Goal: Information Seeking & Learning: Understand process/instructions

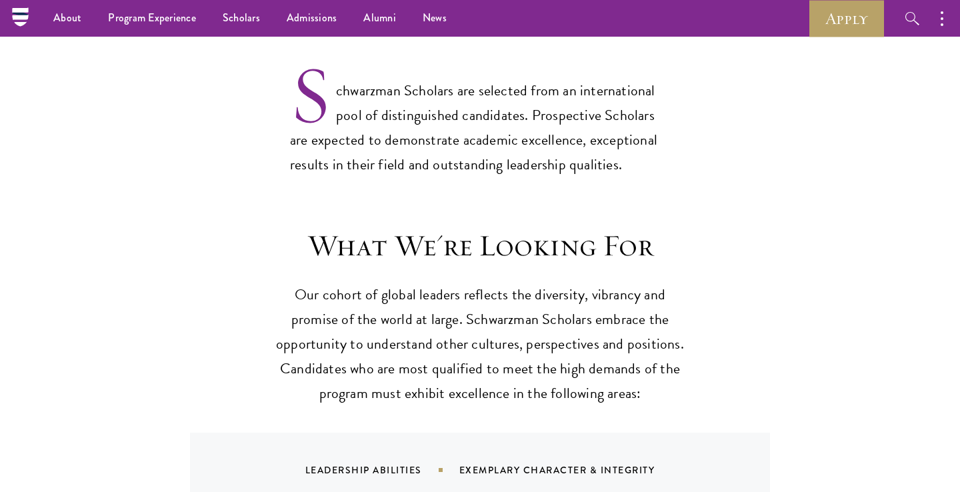
scroll to position [923, 0]
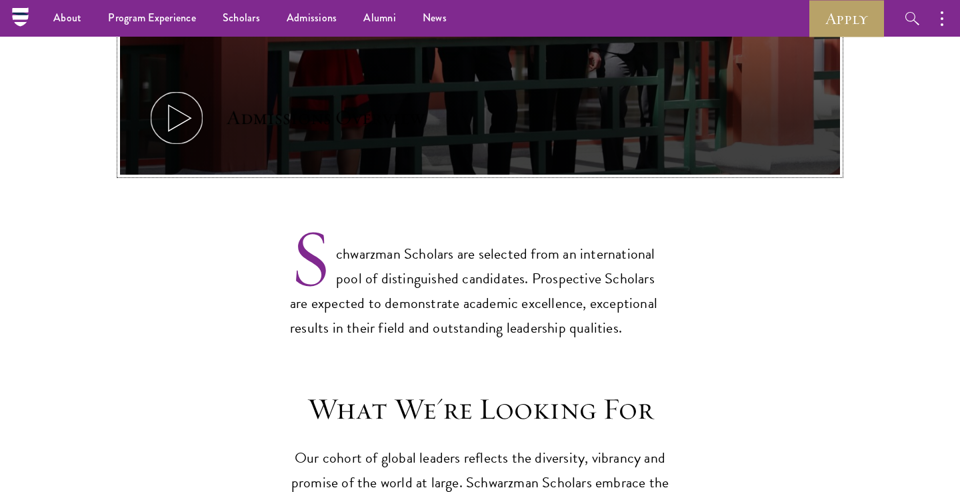
click at [203, 119] on icon at bounding box center [177, 118] width 60 height 60
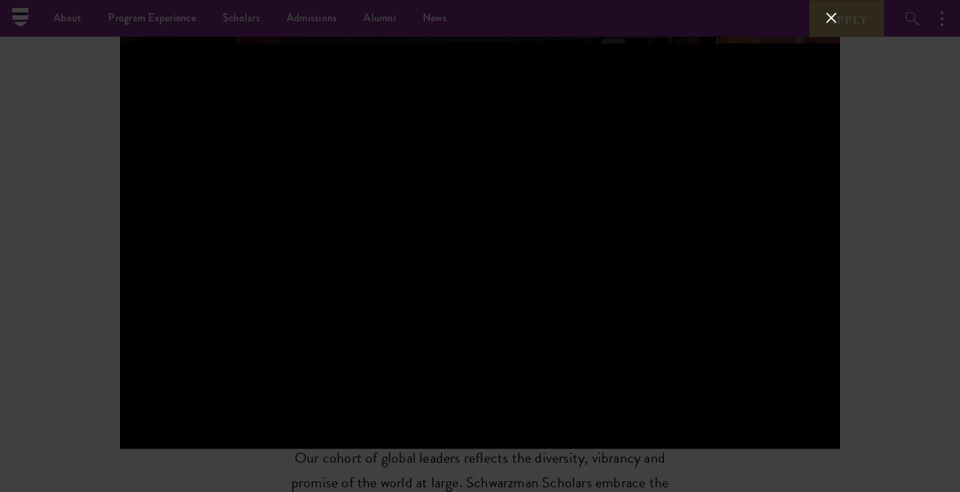
click at [95, 113] on div at bounding box center [480, 246] width 960 height 492
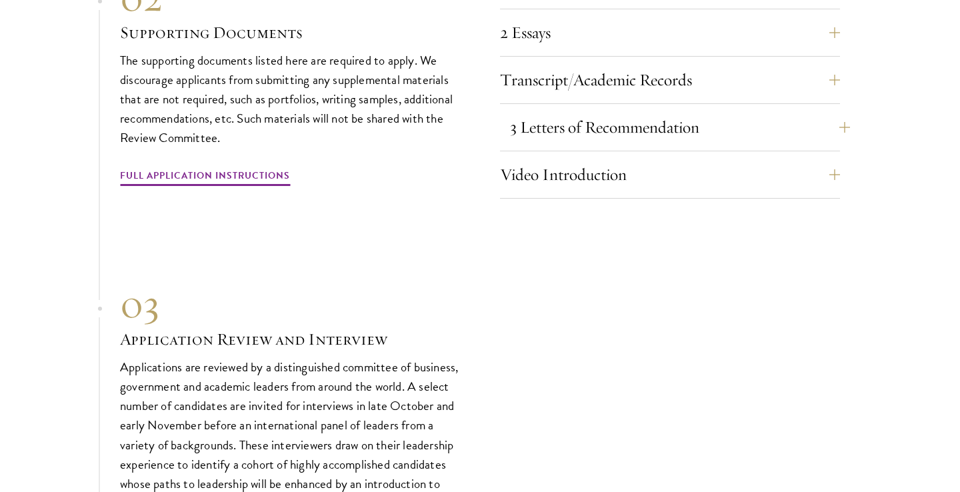
scroll to position [4556, 0]
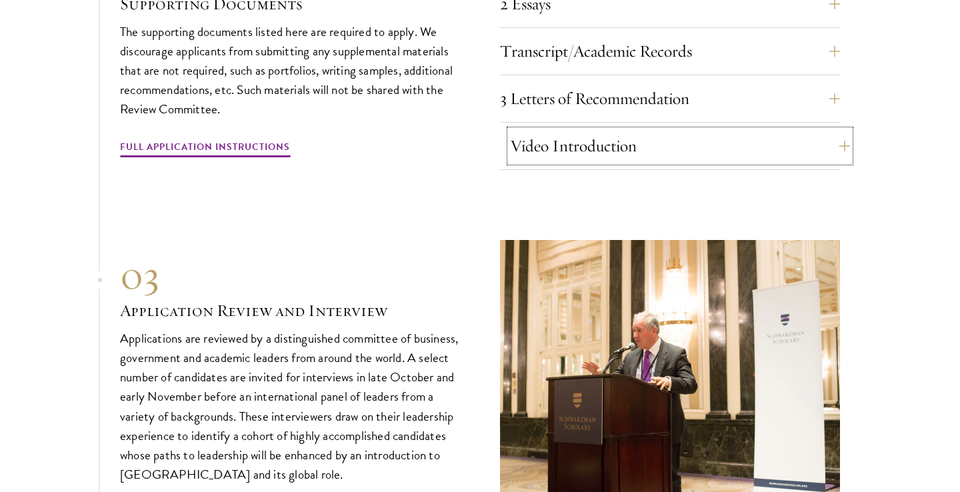
click at [576, 162] on button "Video Introduction" at bounding box center [680, 146] width 340 height 32
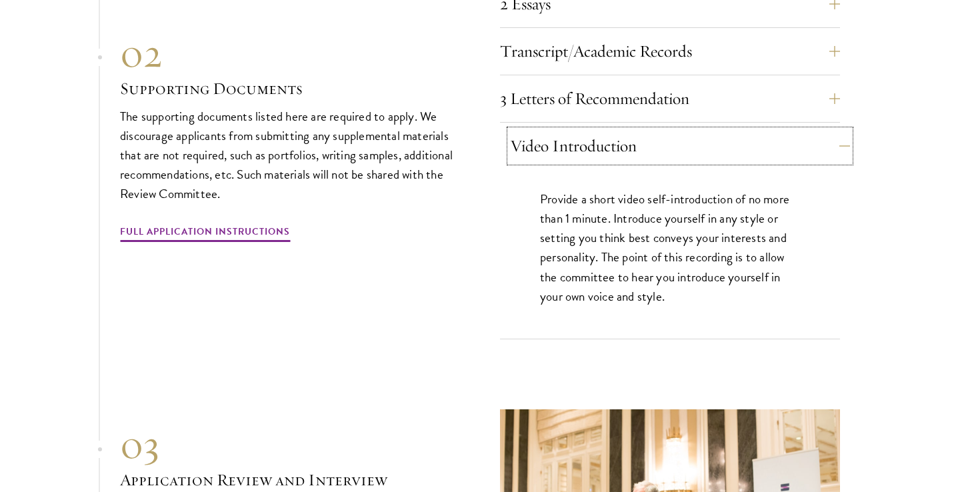
click at [576, 162] on button "Video Introduction" at bounding box center [680, 146] width 340 height 32
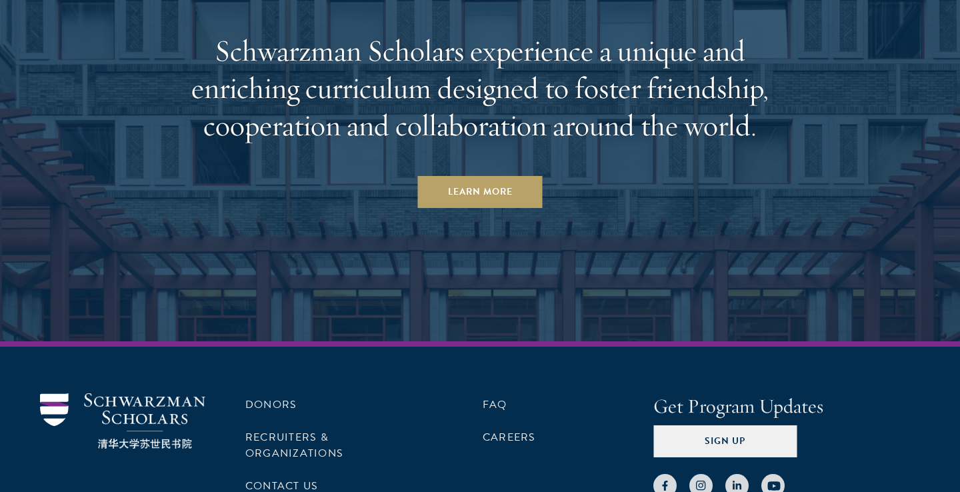
scroll to position [6700, 0]
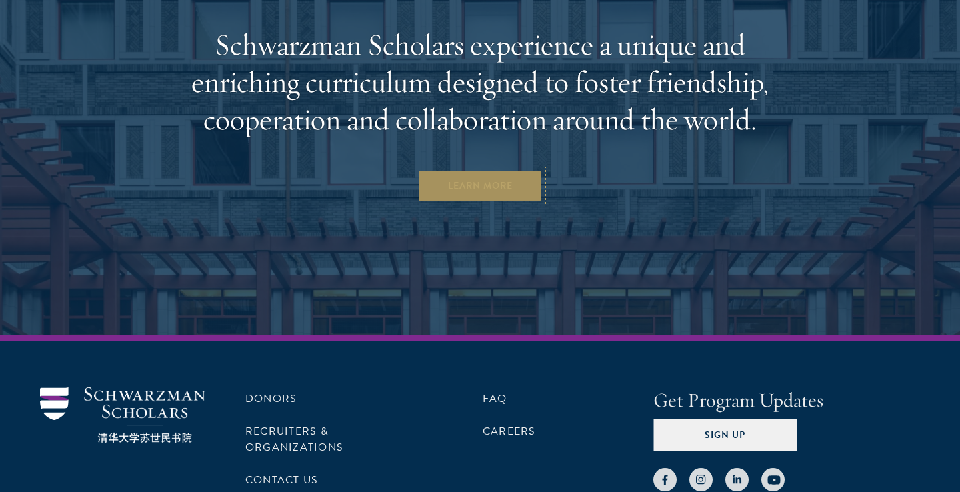
click at [512, 202] on link "Learn More" at bounding box center [480, 186] width 125 height 32
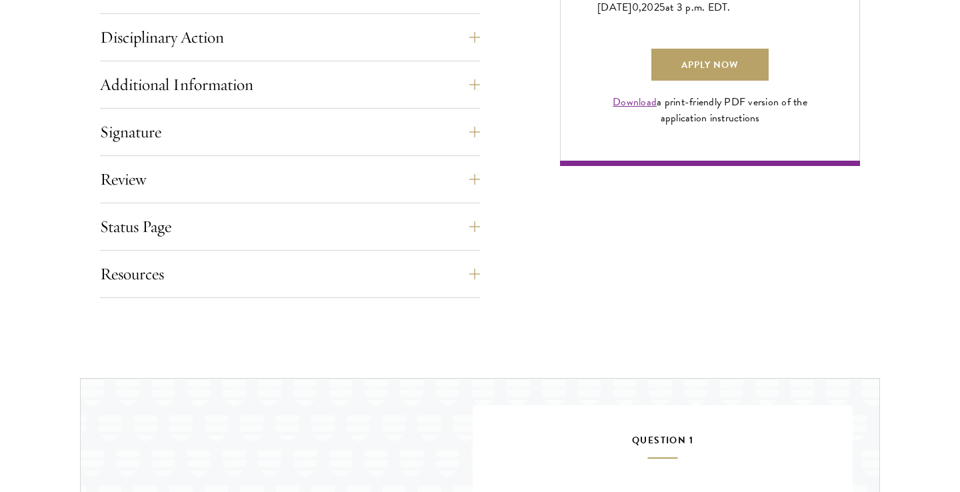
scroll to position [1100, 0]
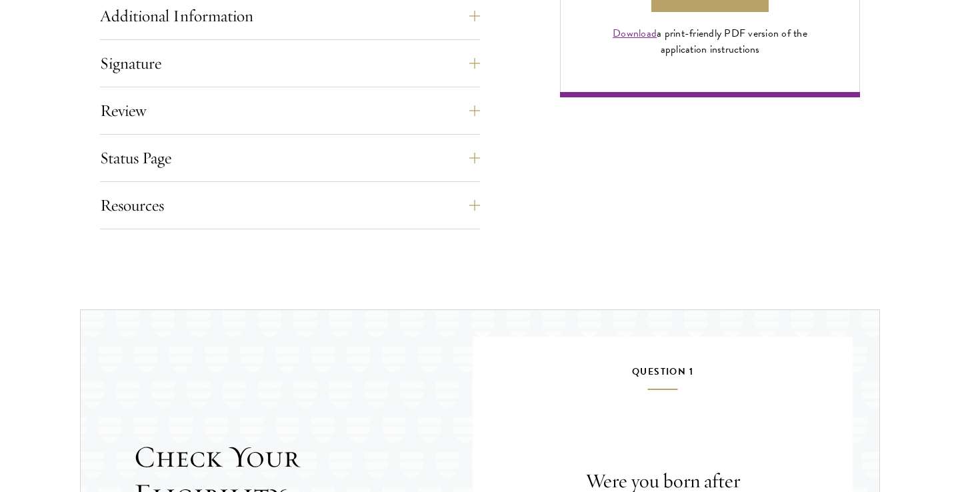
click at [476, 160] on button "Status Page" at bounding box center [300, 158] width 380 height 32
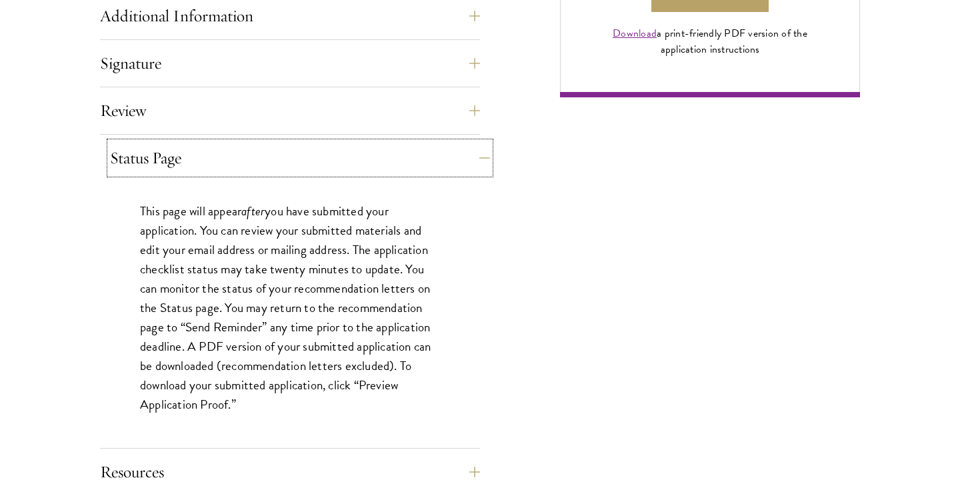
click at [477, 162] on button "Status Page" at bounding box center [300, 158] width 380 height 32
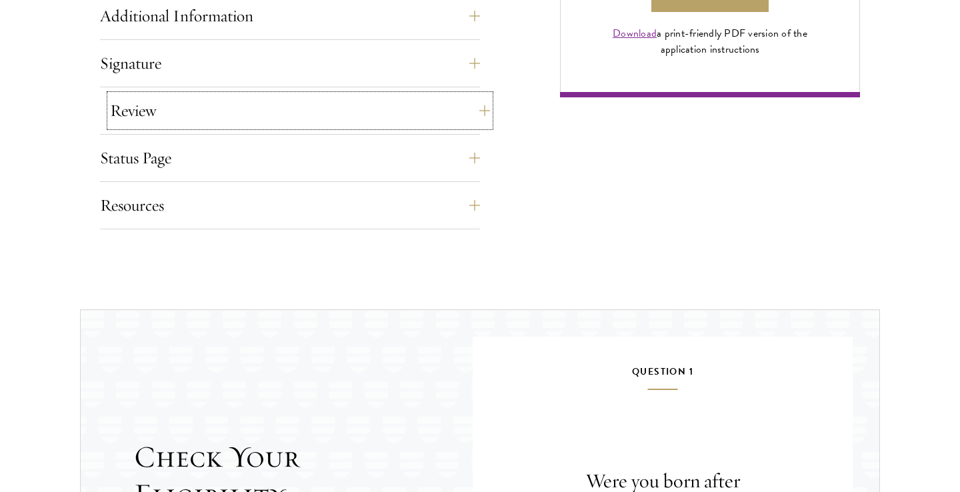
click at [467, 113] on button "Review" at bounding box center [300, 111] width 380 height 32
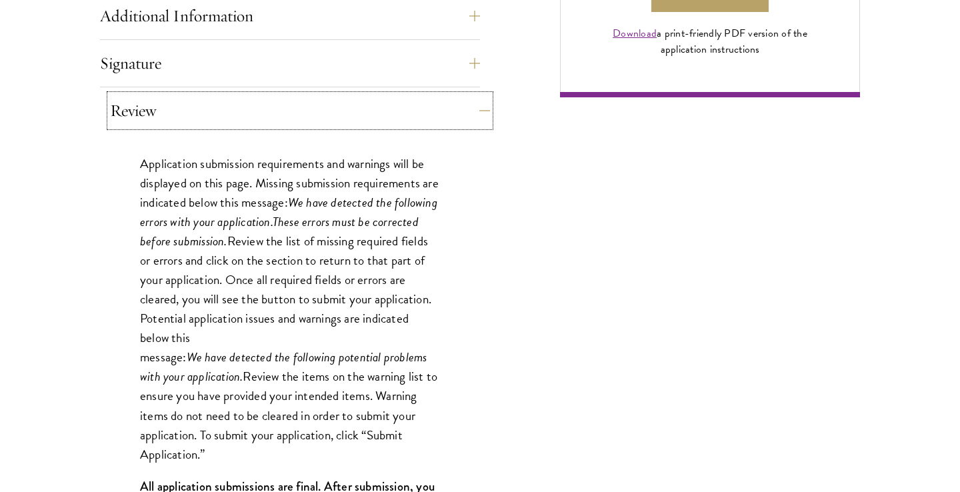
click at [468, 113] on button "Review" at bounding box center [300, 111] width 380 height 32
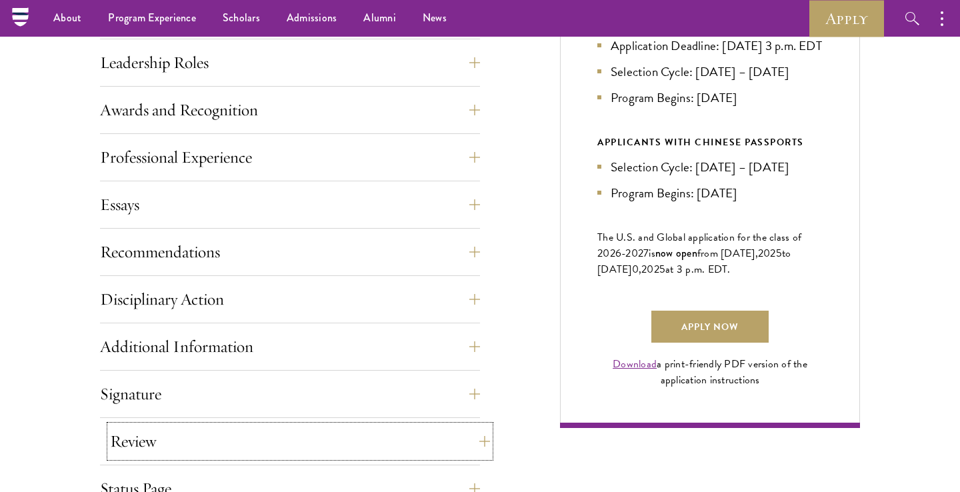
scroll to position [758, 0]
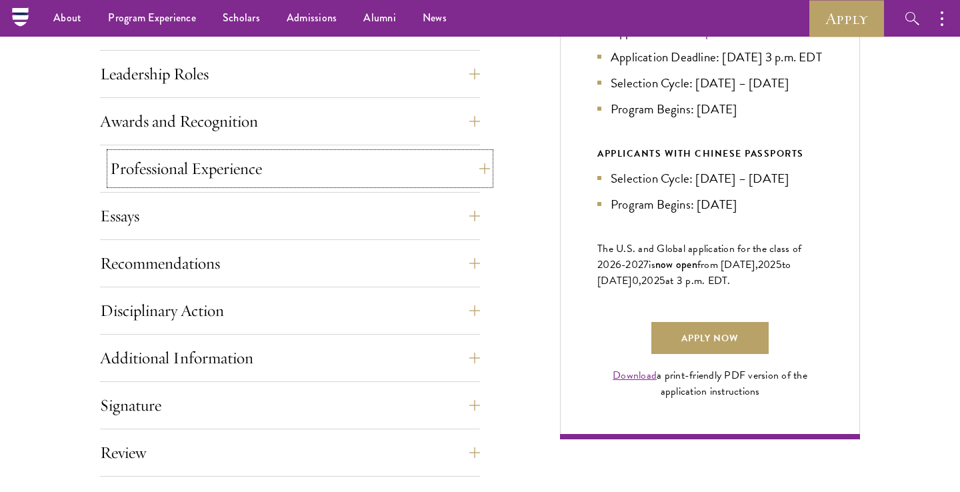
click at [465, 174] on button "Professional Experience" at bounding box center [300, 169] width 380 height 32
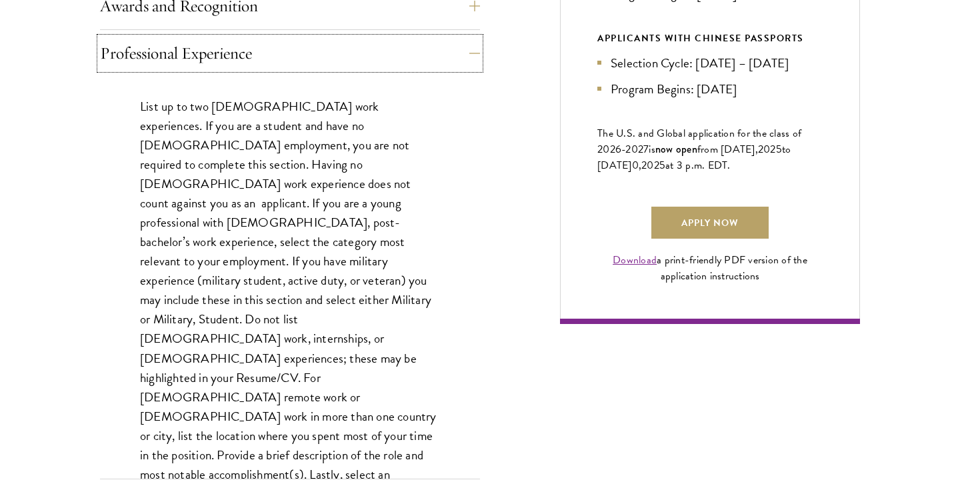
scroll to position [876, 0]
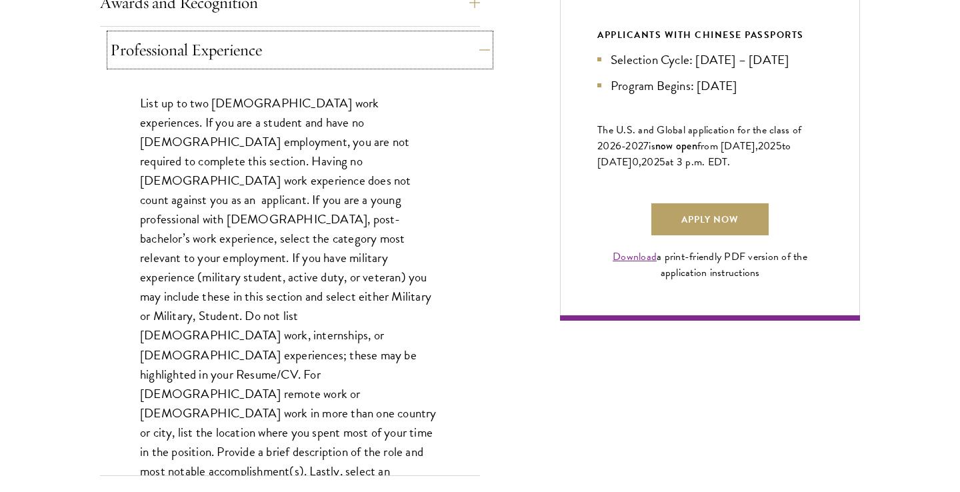
click at [463, 58] on button "Professional Experience" at bounding box center [300, 50] width 380 height 32
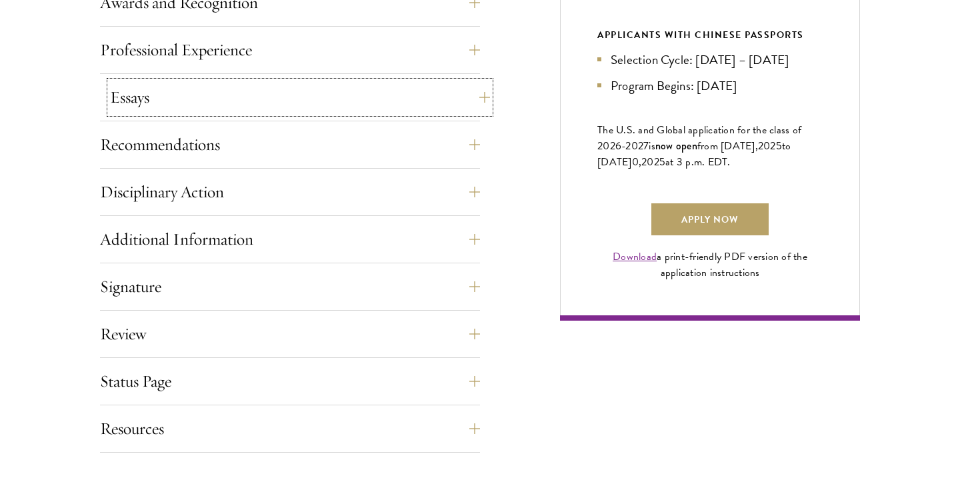
click at [447, 99] on button "Essays" at bounding box center [300, 97] width 380 height 32
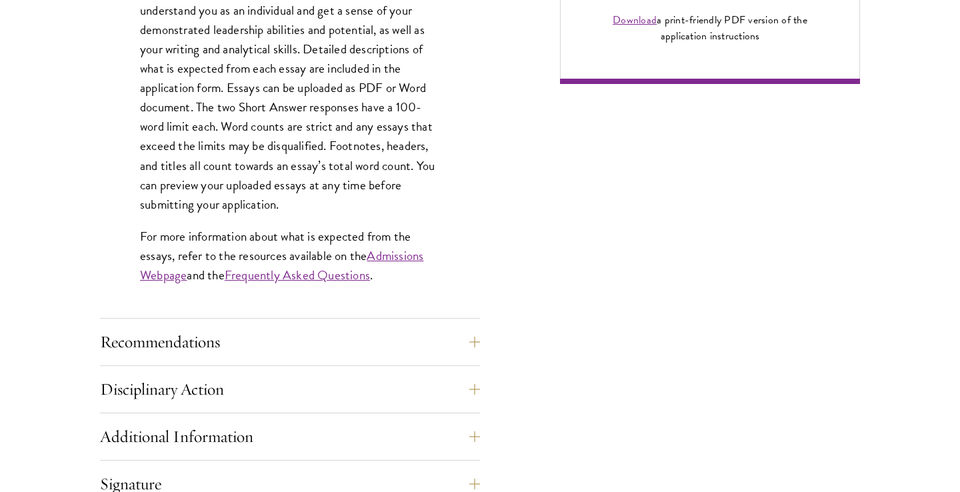
scroll to position [1114, 0]
click at [456, 346] on button "Recommendations" at bounding box center [300, 341] width 380 height 32
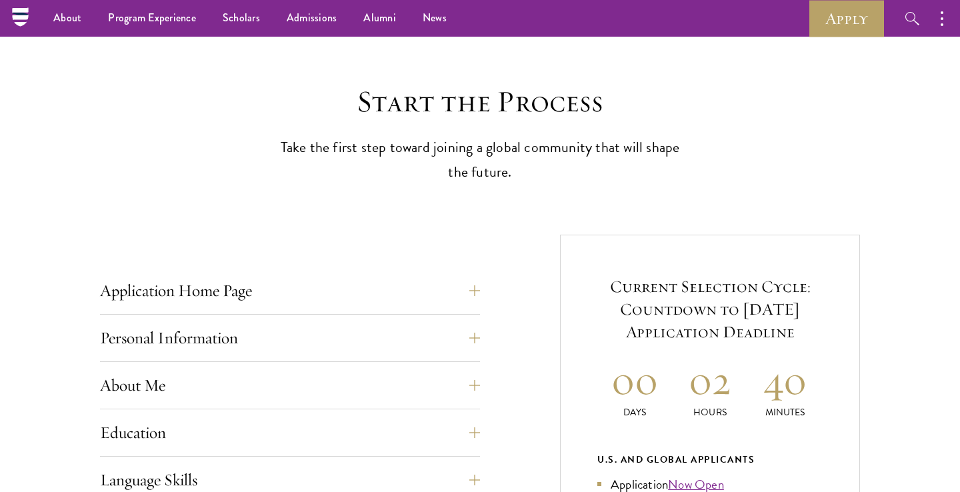
scroll to position [0, 0]
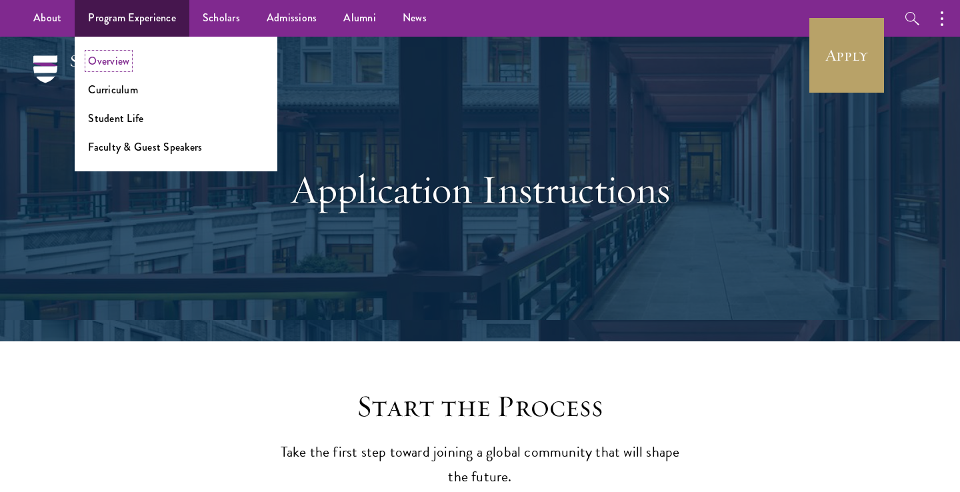
click at [118, 61] on link "Overview" at bounding box center [108, 60] width 41 height 15
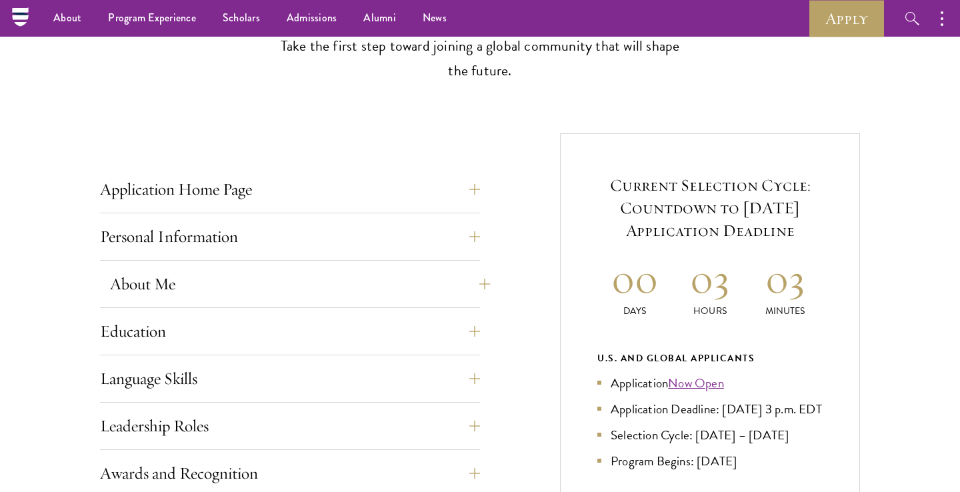
scroll to position [366, 0]
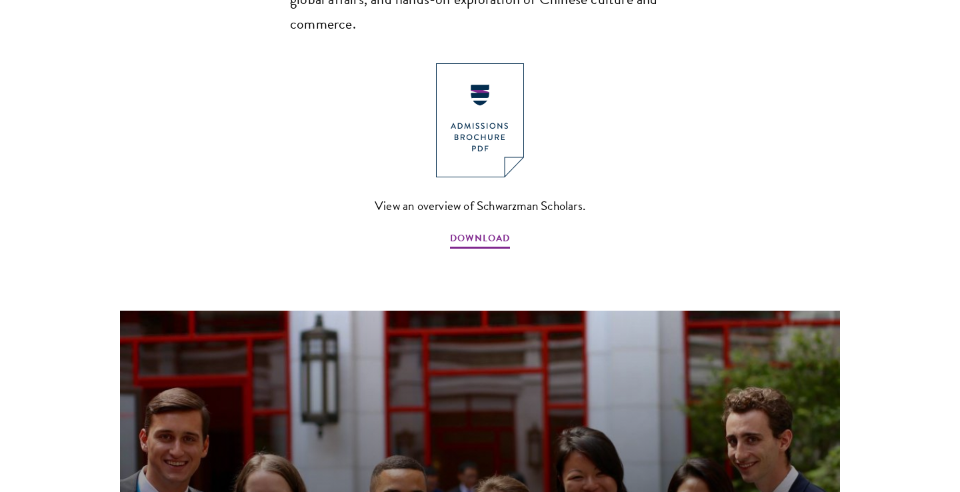
scroll to position [1070, 0]
click at [486, 229] on span "DOWNLOAD" at bounding box center [480, 239] width 60 height 21
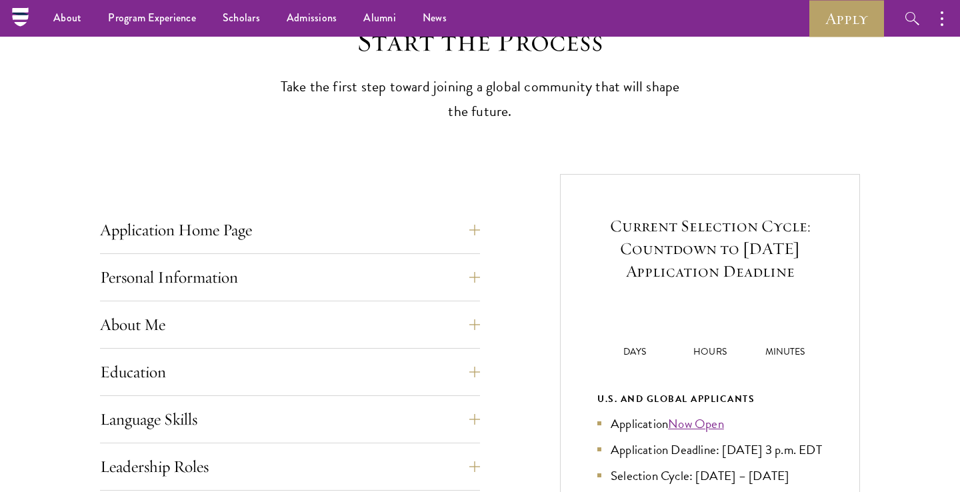
scroll to position [366, 0]
